Goal: Information Seeking & Learning: Find specific fact

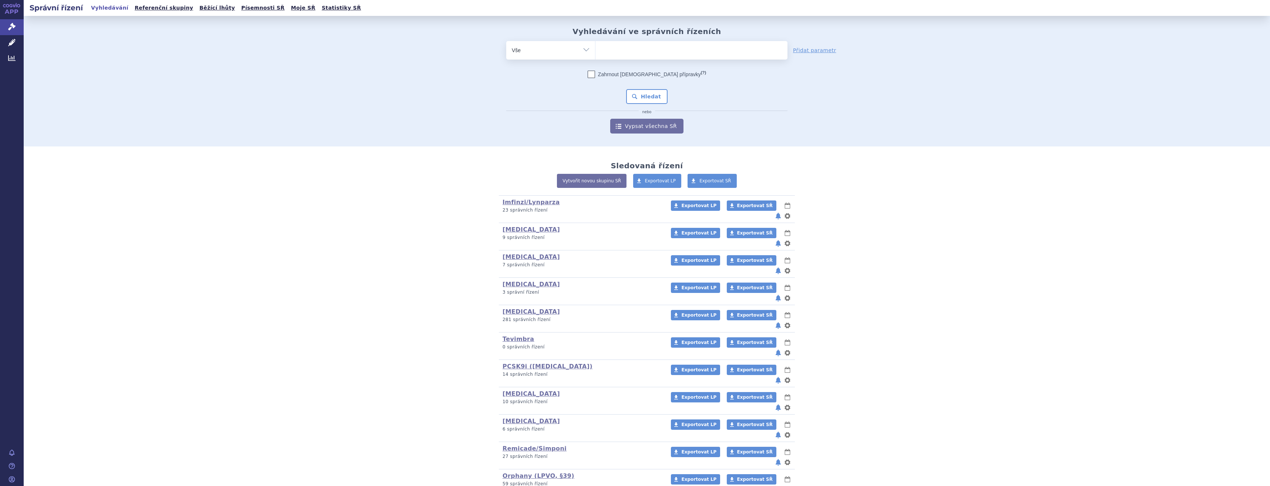
click at [657, 53] on ul at bounding box center [691, 49] width 192 height 16
click at [595, 53] on select at bounding box center [595, 50] width 0 height 18
click at [657, 53] on ul at bounding box center [691, 49] width 192 height 16
click at [595, 53] on select at bounding box center [595, 50] width 0 height 18
click at [616, 45] on ul at bounding box center [691, 49] width 192 height 16
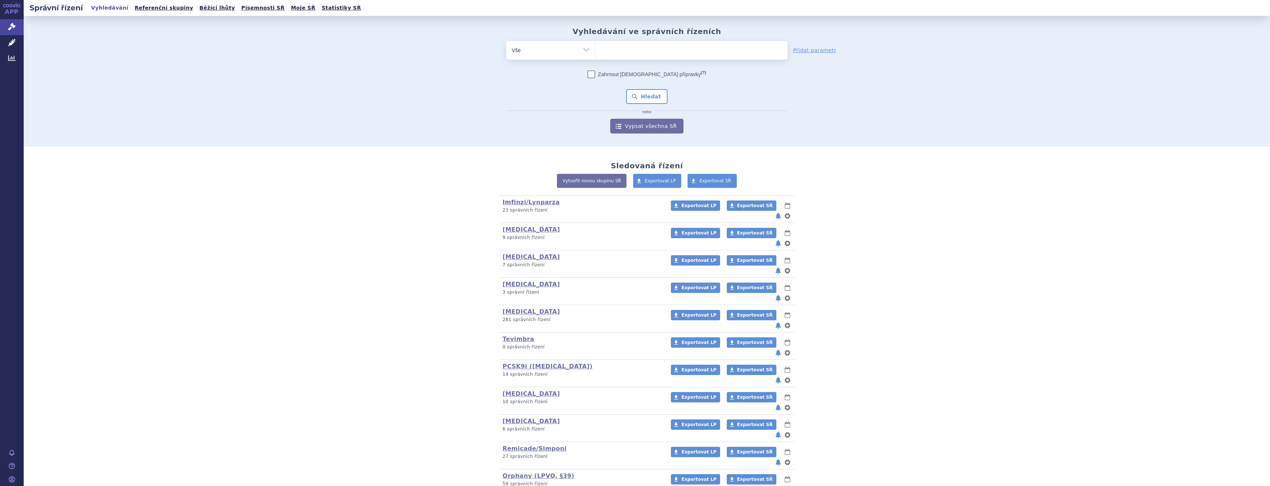
click at [595, 45] on select at bounding box center [595, 50] width 0 height 18
type input "wi"
type input "winr"
type input "winra"
type input "winre"
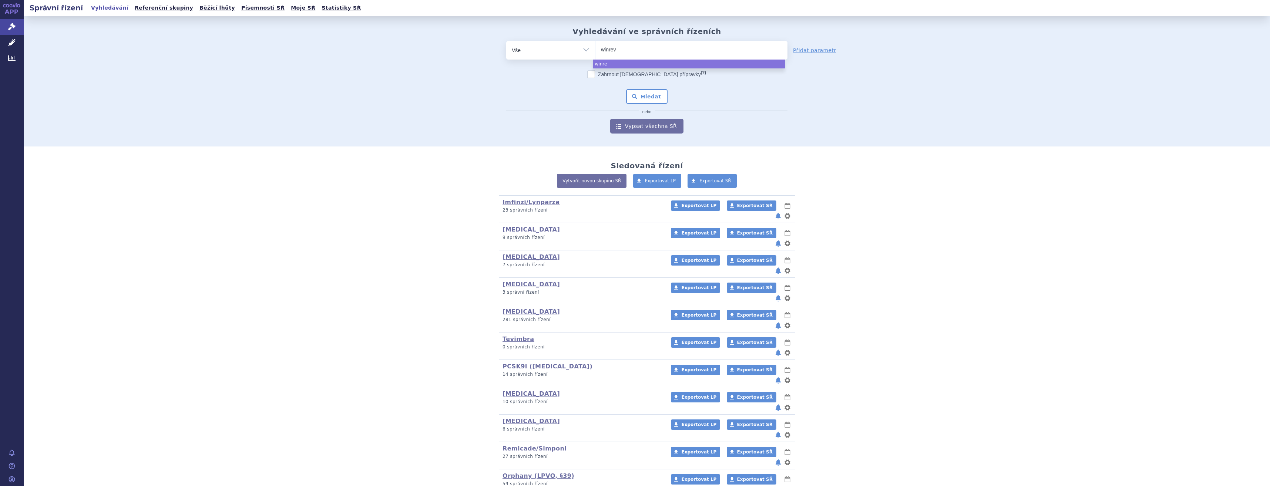
type input "winreva"
type input "winrevai"
type input "winrevair"
select select "winrevair"
click at [640, 97] on button "Hledat" at bounding box center [647, 96] width 42 height 15
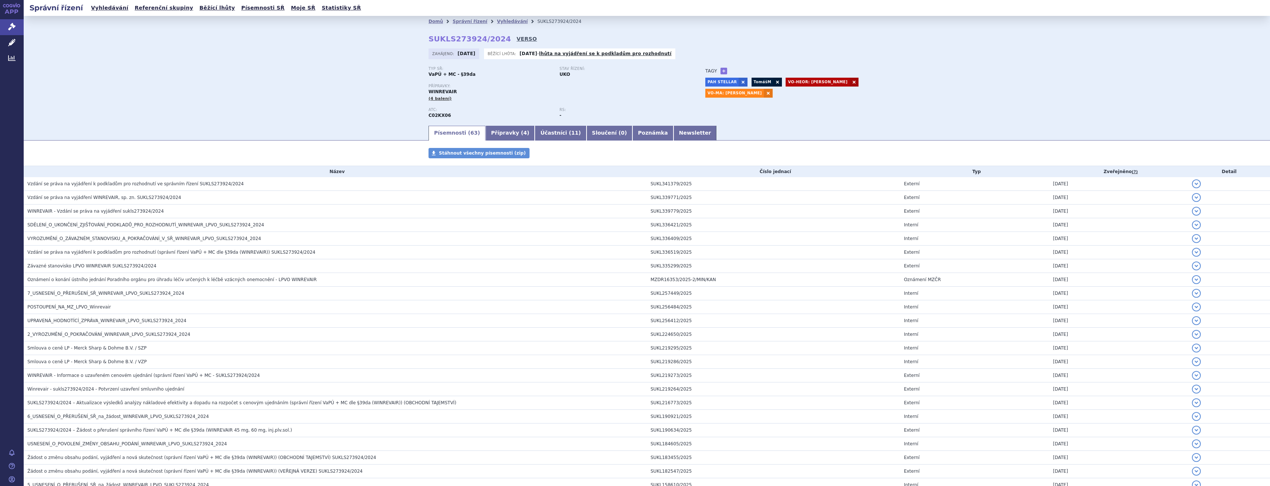
click at [517, 36] on link "VERSO" at bounding box center [527, 38] width 20 height 7
click at [834, 185] on td "SUKL341379/2025" at bounding box center [773, 184] width 253 height 14
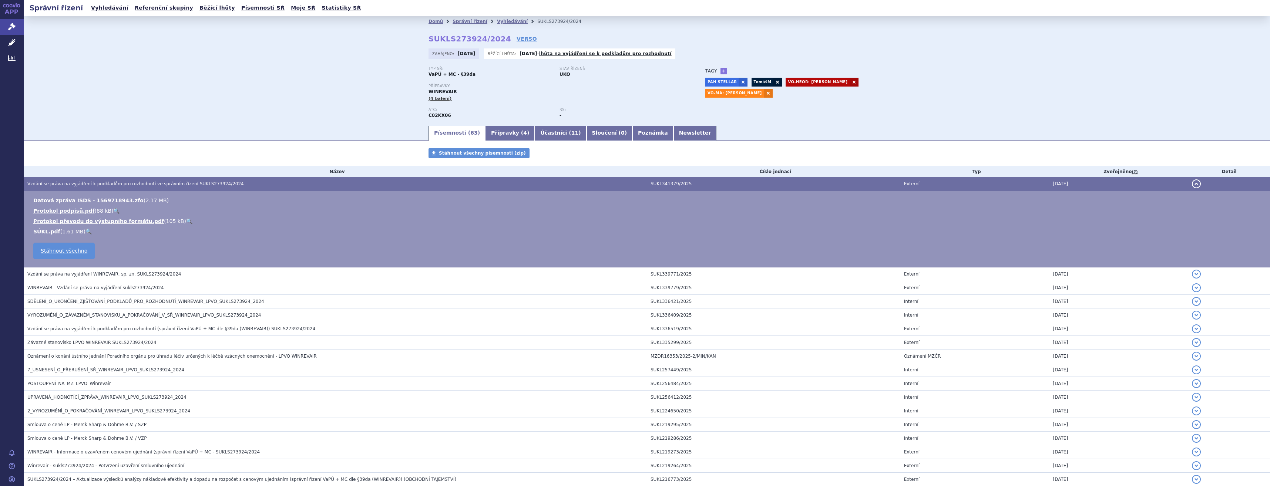
click at [85, 229] on link "🔍" at bounding box center [88, 232] width 6 height 6
click at [421, 183] on h3 "Vzdání se práva na vyjádření k podkladům pro rozhodnutí ve správním řízení SUKL…" at bounding box center [336, 183] width 619 height 7
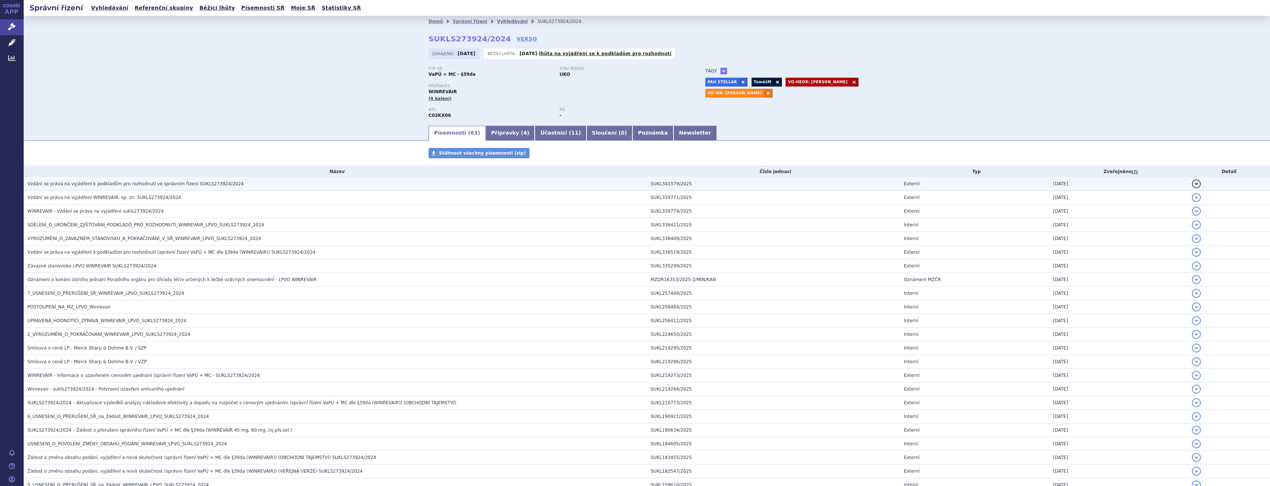
click at [421, 183] on h3 "Vzdání se práva na vyjádření k podkladům pro rozhodnutí ve správním řízení SUKL…" at bounding box center [336, 183] width 619 height 7
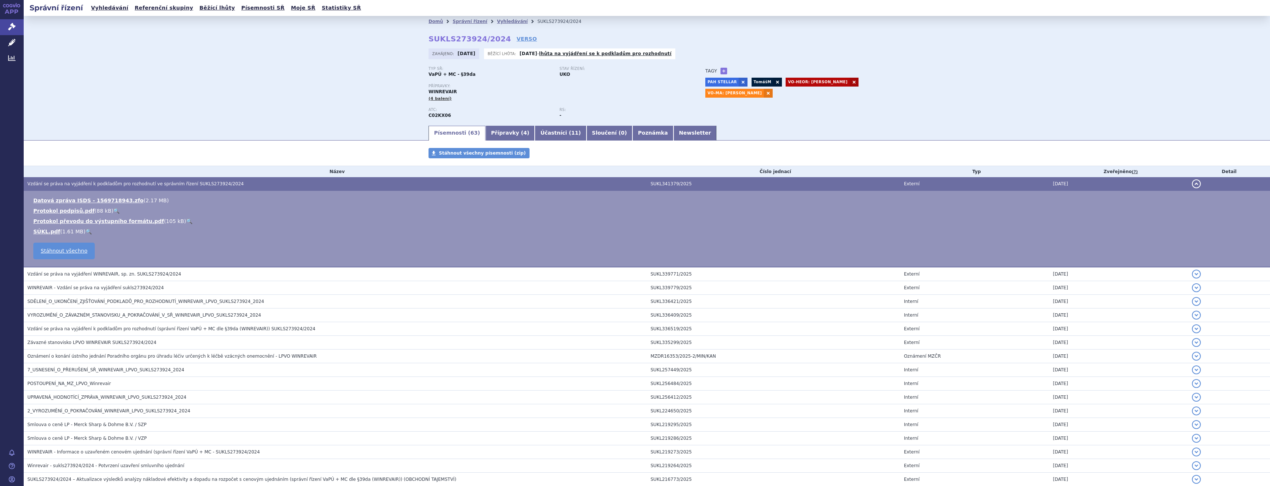
click at [420, 186] on h3 "Vzdání se práva na vyjádření k podkladům pro rozhodnutí ve správním řízení SUKL…" at bounding box center [336, 183] width 619 height 7
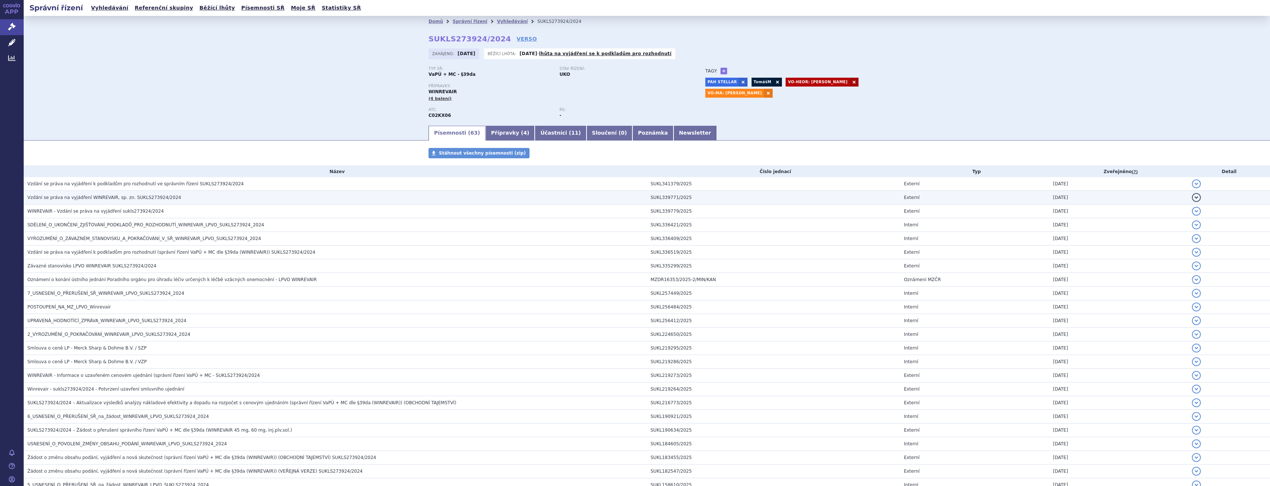
click at [426, 202] on td "Vzdání se práva na vyjádření WINREVAIR, sp. zn. SUKLS273924/2024" at bounding box center [335, 198] width 623 height 14
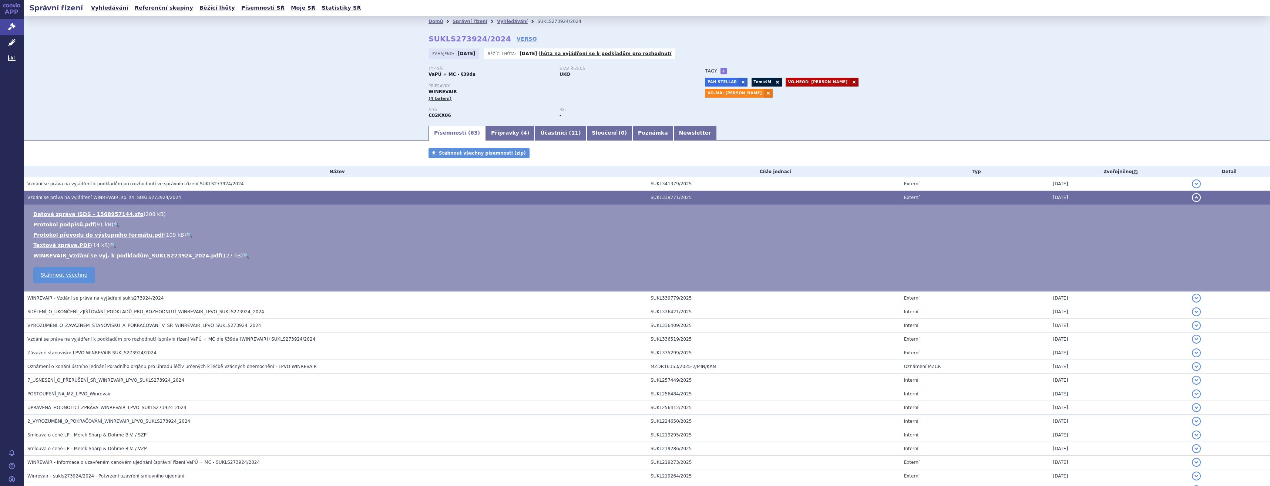
click at [425, 191] on td "Vzdání se práva na vyjádření WINREVAIR, sp. zn. SUKLS273924/2024" at bounding box center [335, 198] width 623 height 14
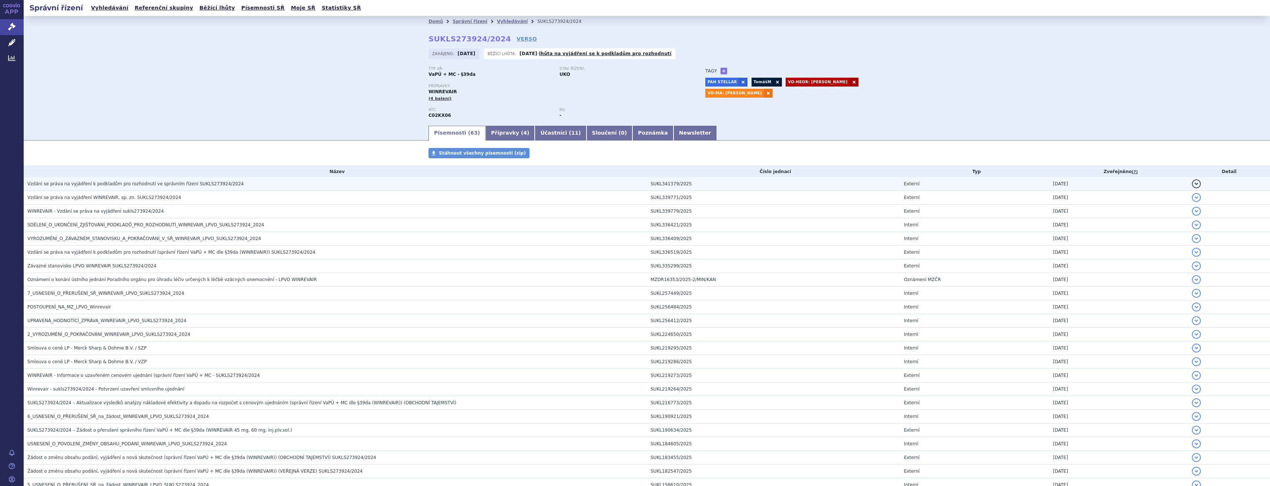
click at [423, 183] on h3 "Vzdání se práva na vyjádření k podkladům pro rozhodnutí ve správním řízení SUKL…" at bounding box center [336, 183] width 619 height 7
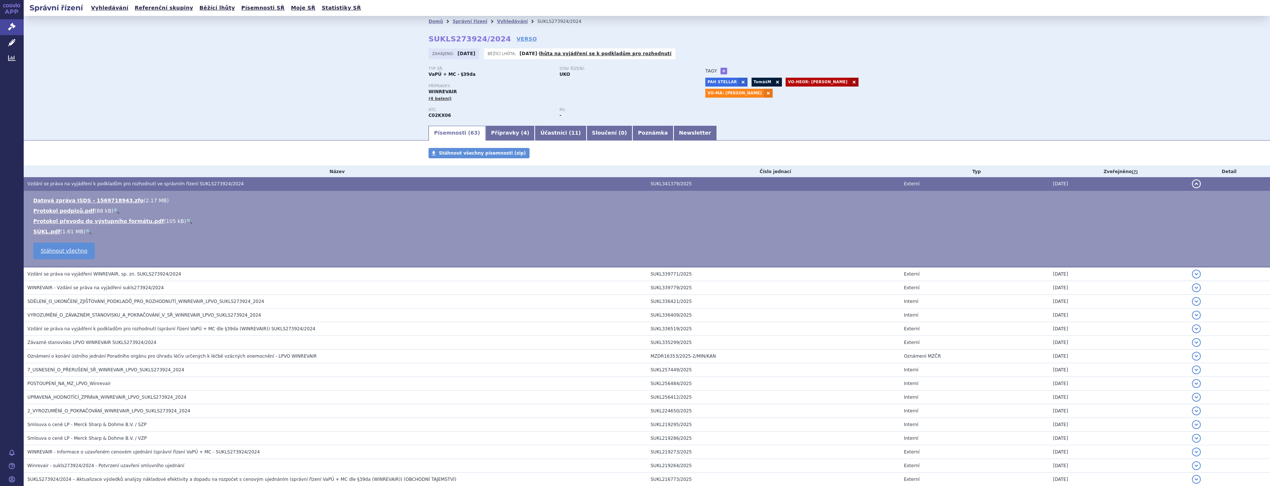
click at [423, 183] on h3 "Vzdání se práva na vyjádření k podkladům pro rozhodnutí ve správním řízení SUKL…" at bounding box center [336, 183] width 619 height 7
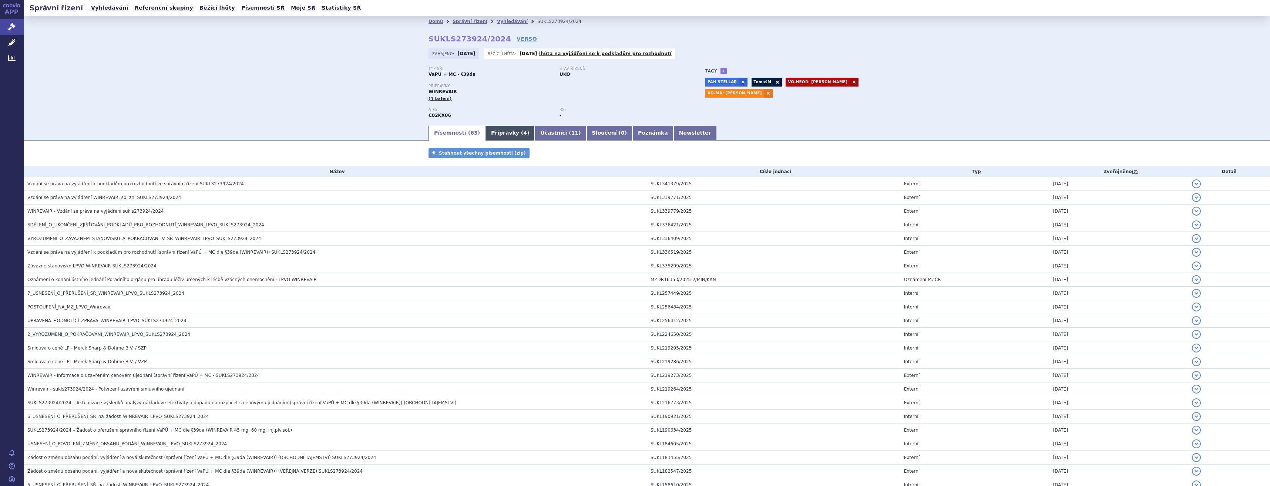
click at [523, 131] on span "4" at bounding box center [525, 133] width 4 height 6
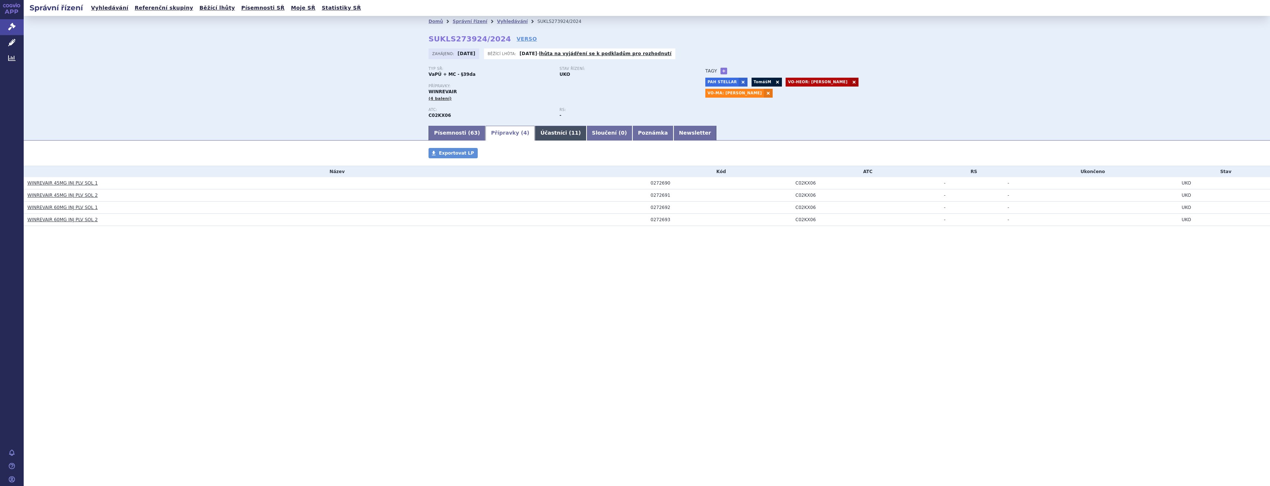
click at [535, 132] on link "Účastníci ( 11 )" at bounding box center [560, 133] width 51 height 15
